Goal: Check status: Check status

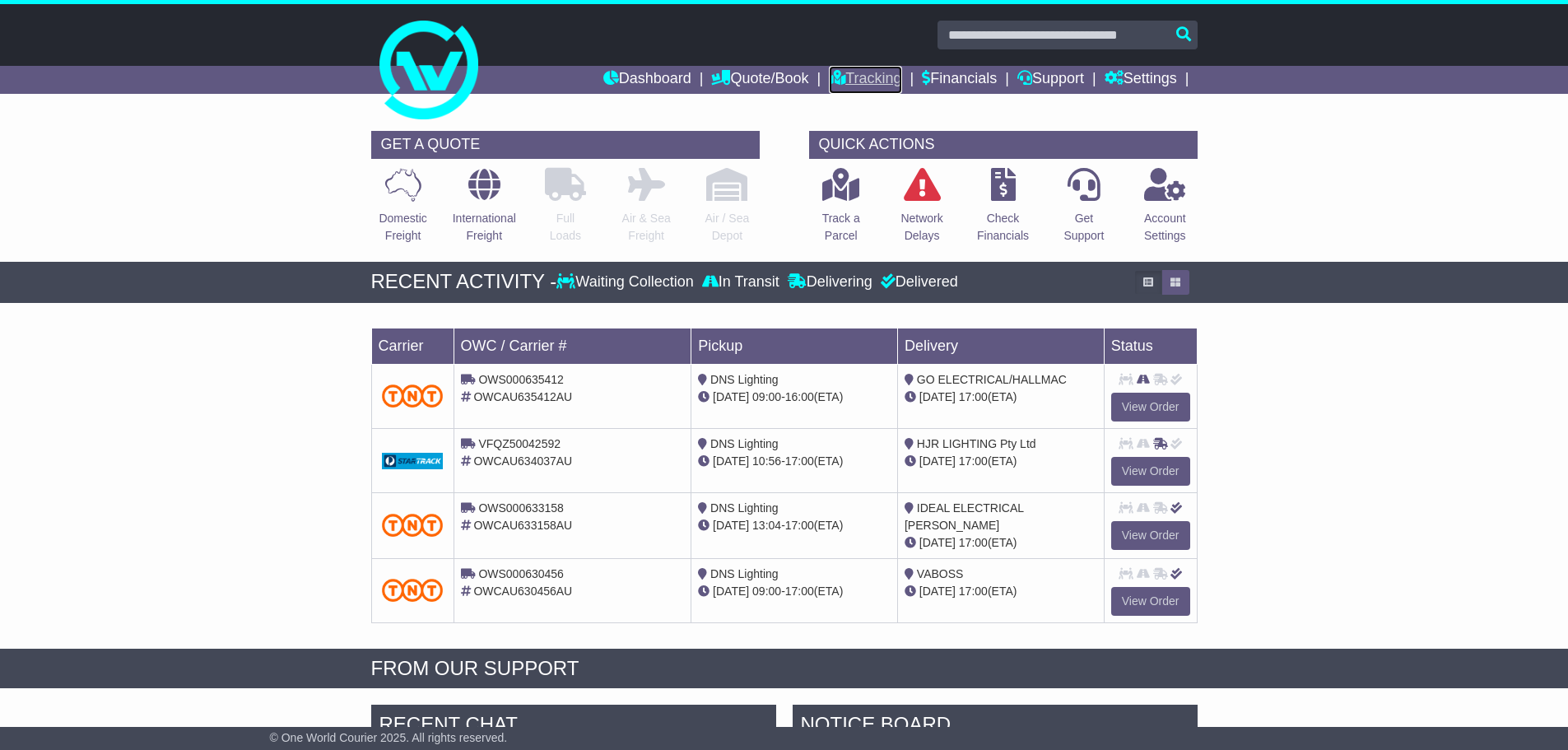
click at [868, 74] on link "Tracking" at bounding box center [866, 80] width 73 height 28
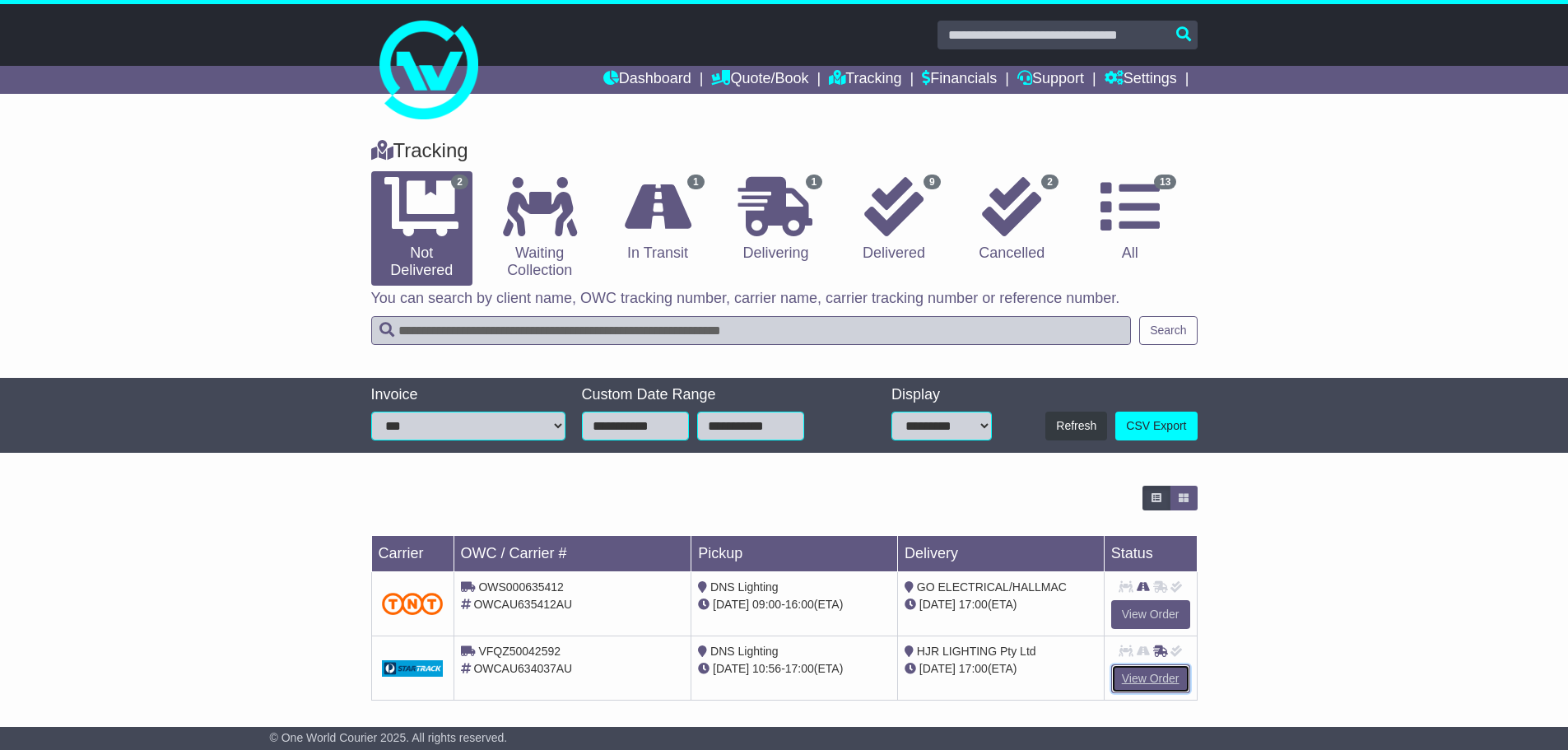
click at [1149, 669] on link "View Order" at bounding box center [1151, 678] width 79 height 29
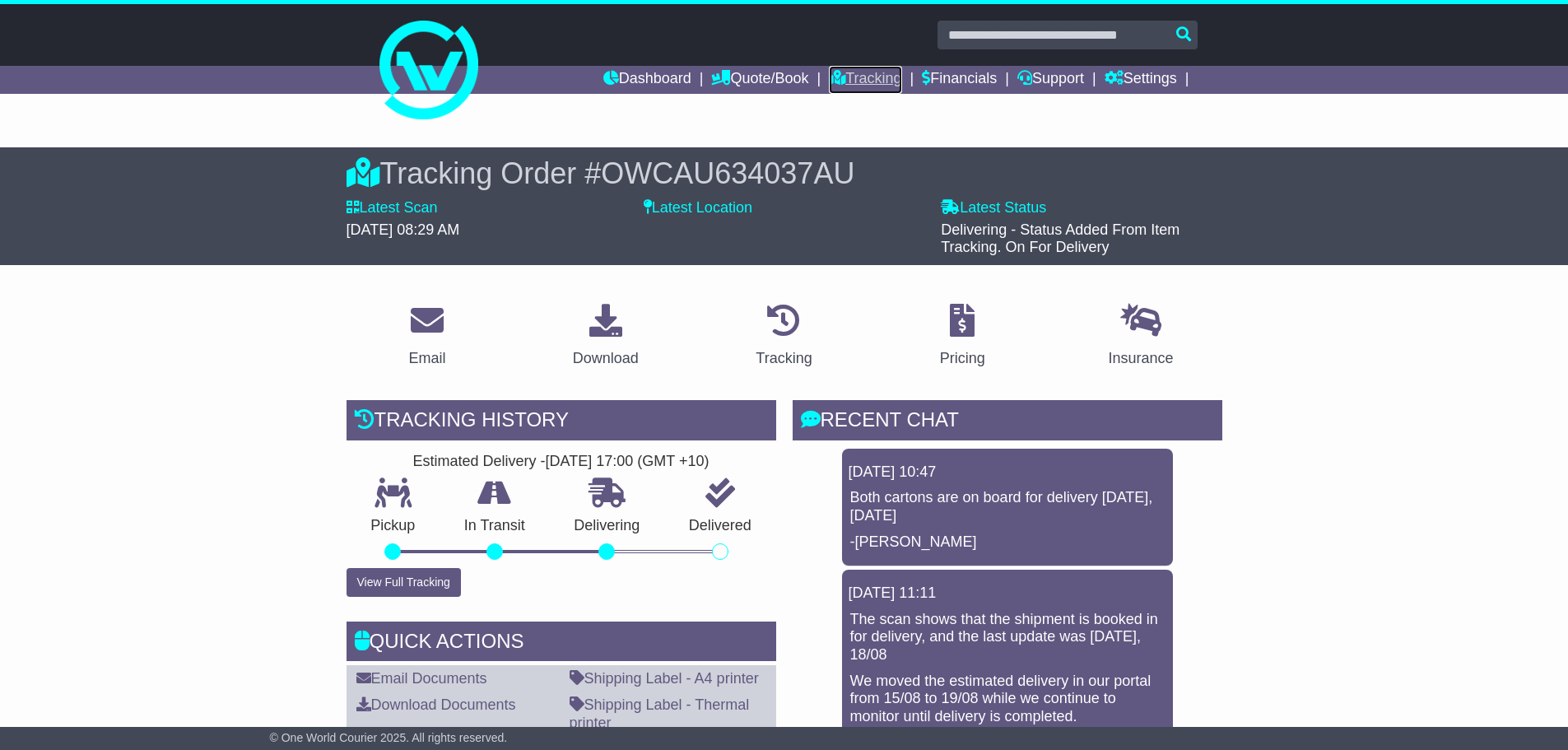
click at [857, 76] on link "Tracking" at bounding box center [866, 80] width 73 height 28
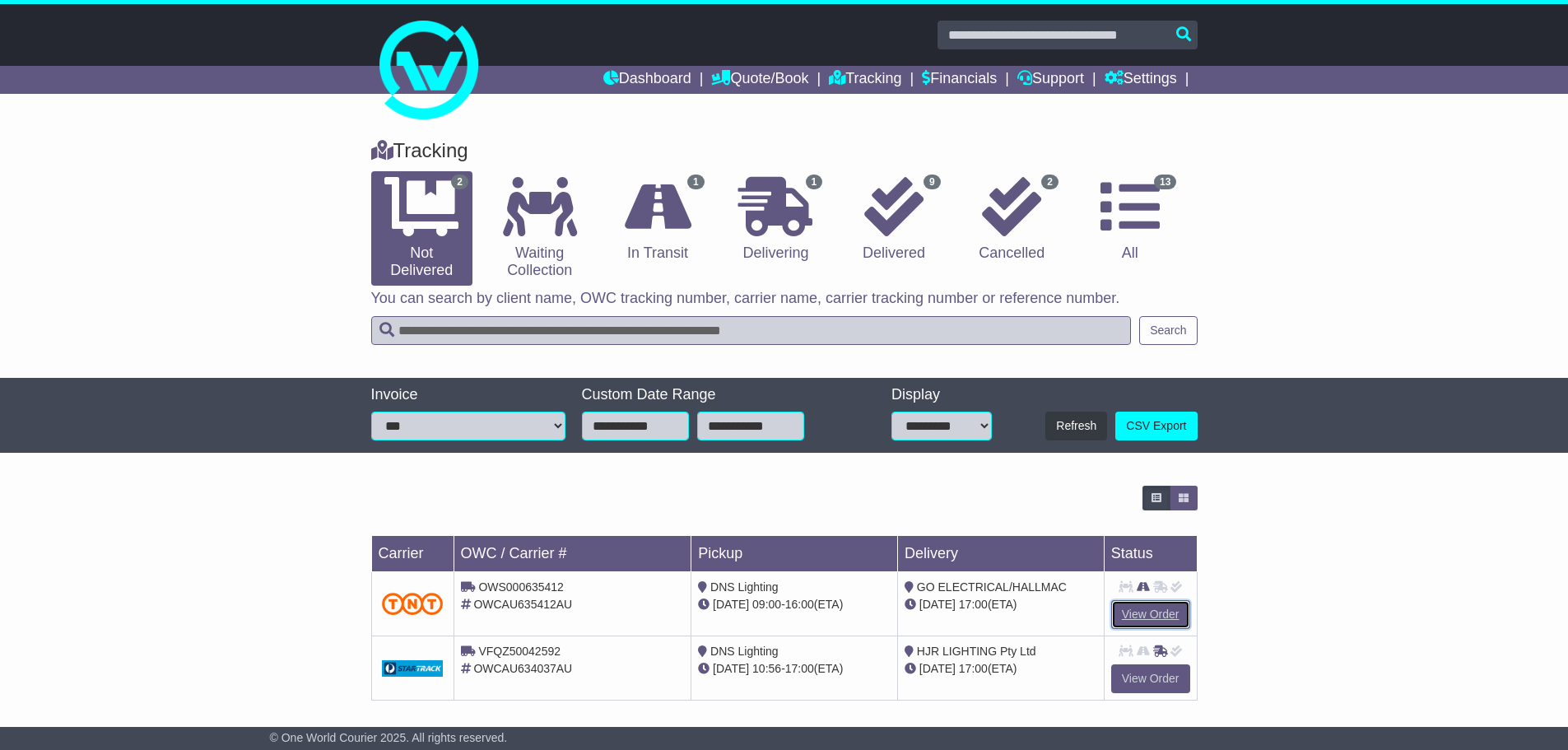
click at [1149, 603] on link "View Order" at bounding box center [1151, 614] width 79 height 29
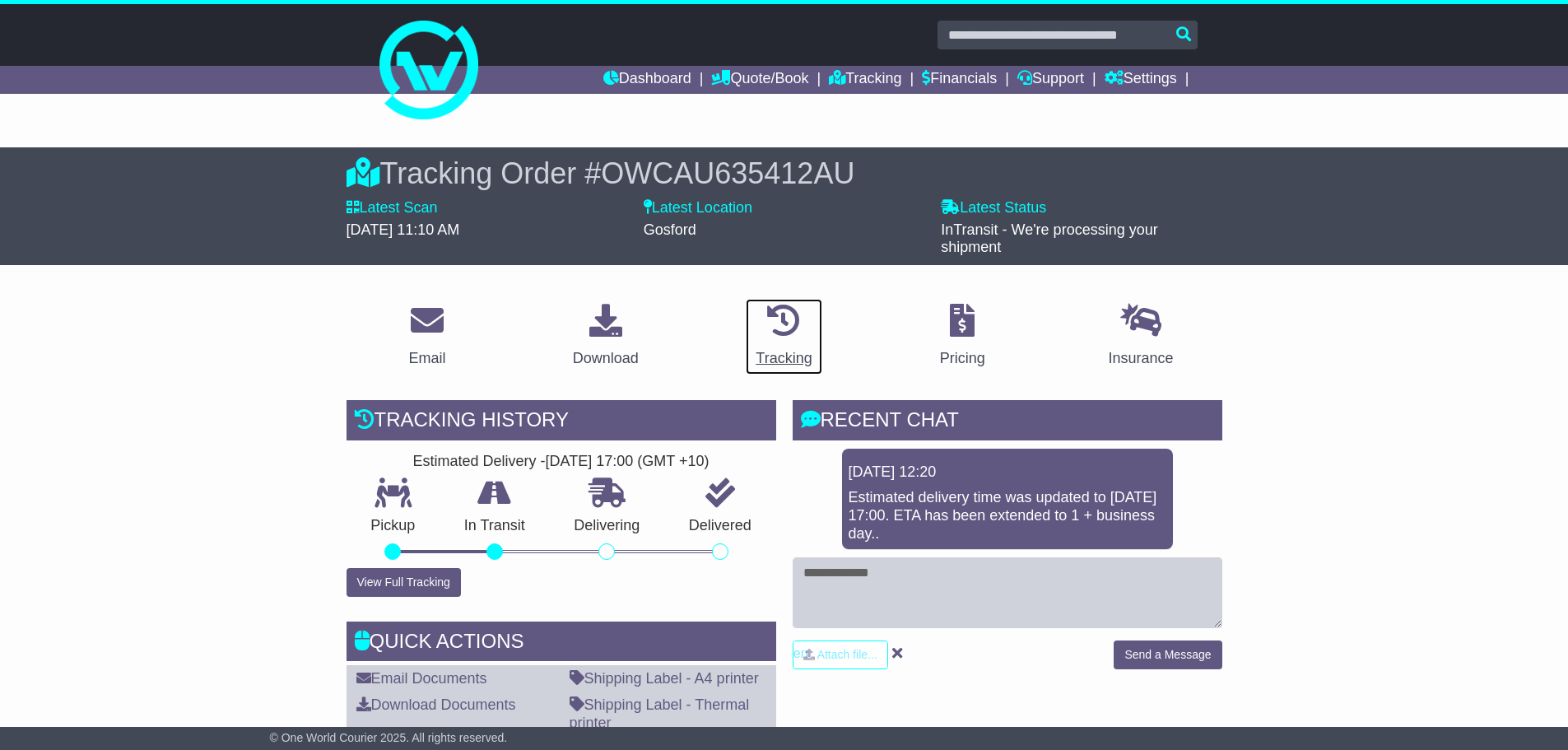
click at [784, 354] on div "Tracking" at bounding box center [784, 358] width 56 height 22
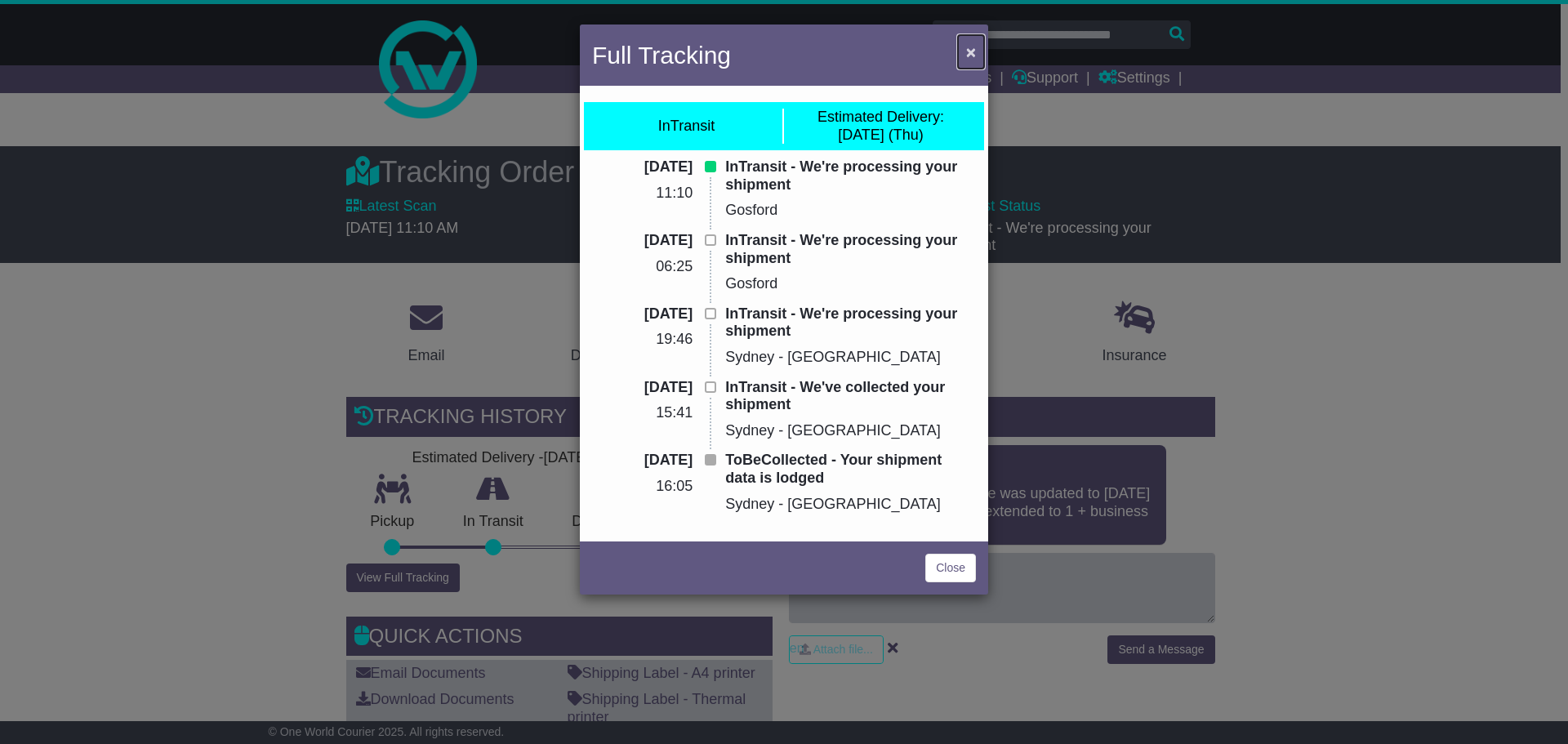
click at [966, 51] on span "×" at bounding box center [970, 51] width 10 height 19
